Goal: Find specific page/section: Find specific page/section

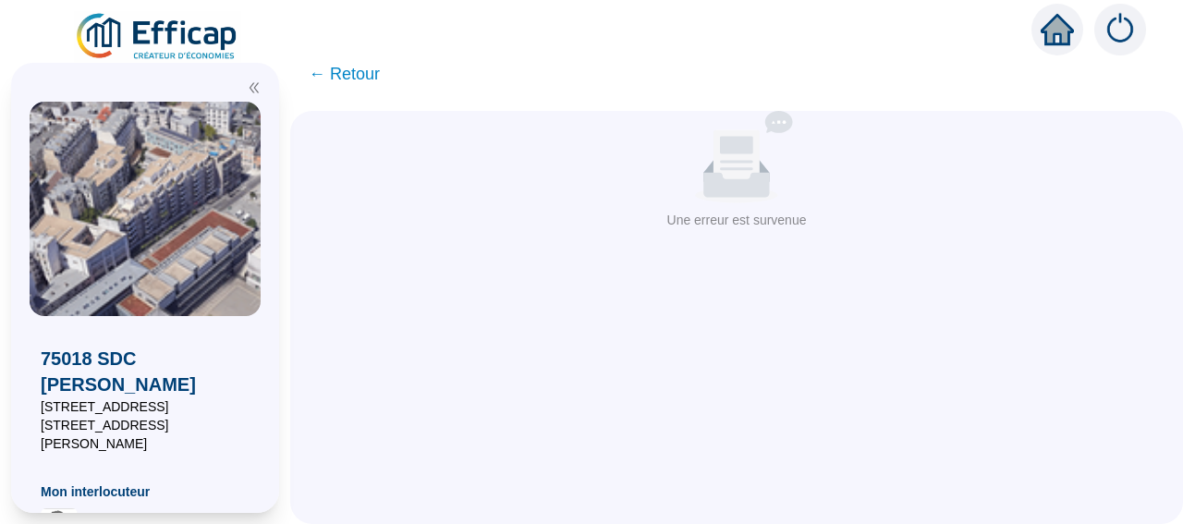
click at [177, 43] on img at bounding box center [157, 37] width 167 height 52
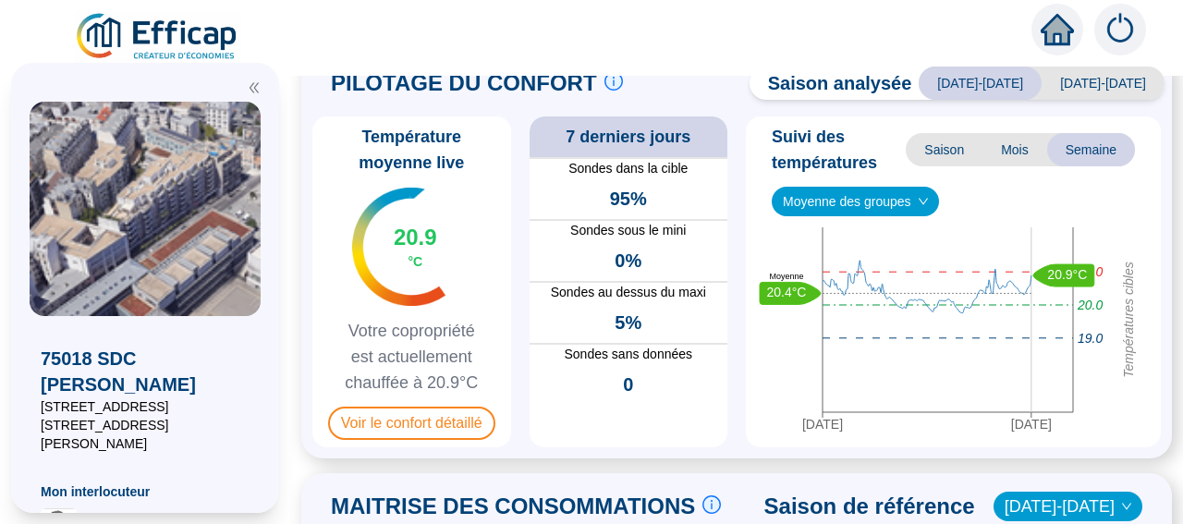
scroll to position [64, 0]
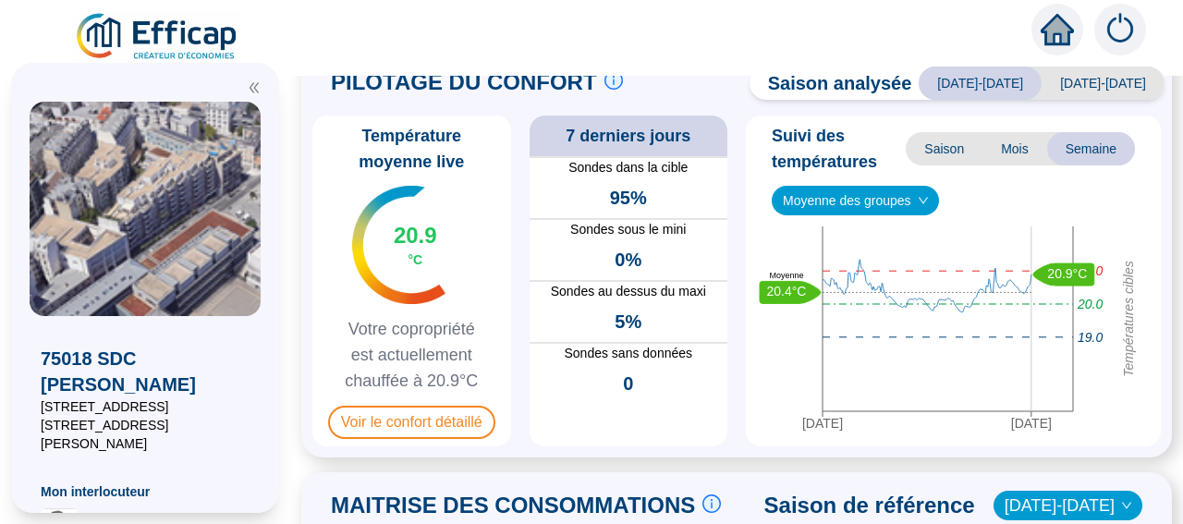
click at [850, 209] on span "Moyenne des groupes" at bounding box center [855, 201] width 145 height 28
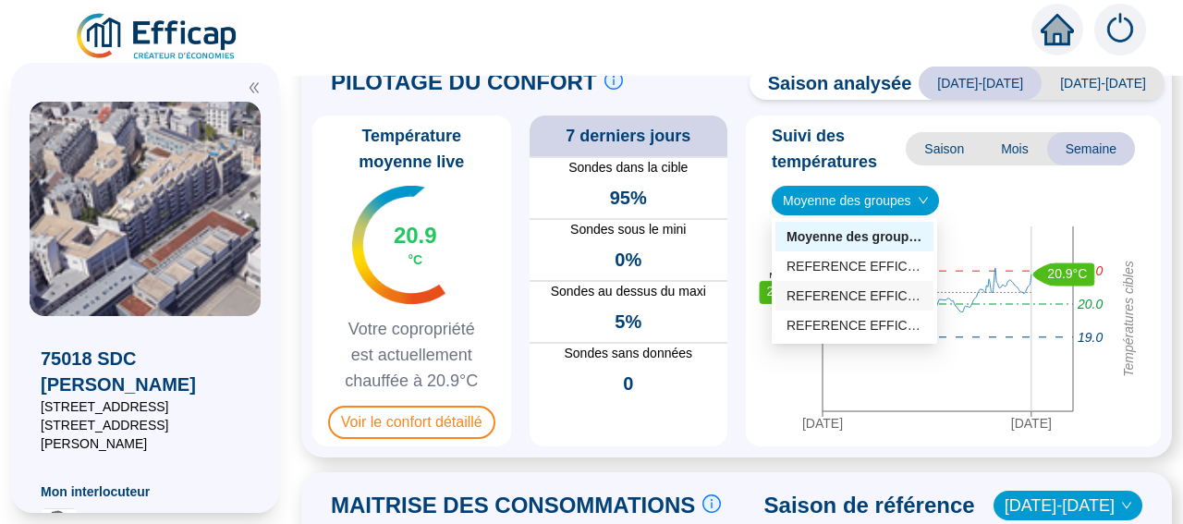
click at [886, 296] on div "REFERENCE EFFICAP - GIRARD OUEST (9 sondes)" at bounding box center [855, 296] width 136 height 19
